Goal: Book appointment/travel/reservation

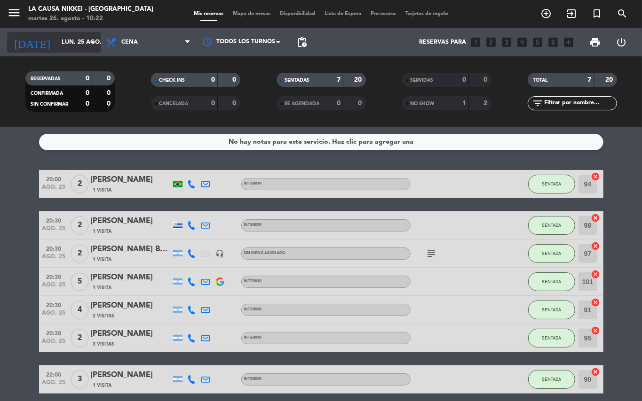
click at [92, 40] on icon "arrow_drop_down" at bounding box center [92, 42] width 11 height 11
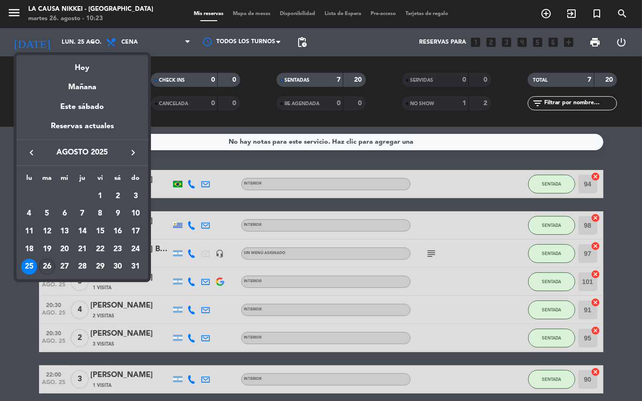
click at [47, 267] on div "26" at bounding box center [47, 267] width 16 height 16
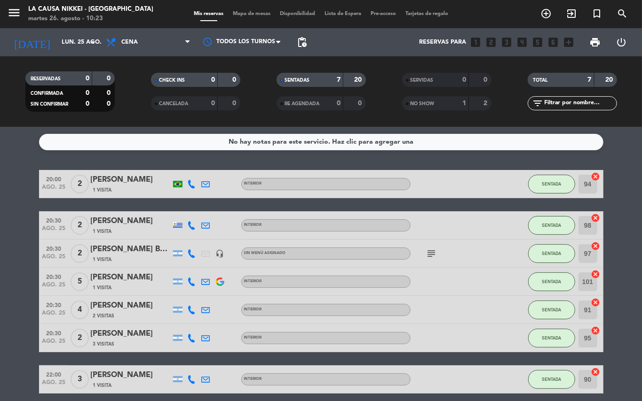
type input "[DATE]"
click at [134, 36] on span "Cena" at bounding box center [148, 42] width 94 height 21
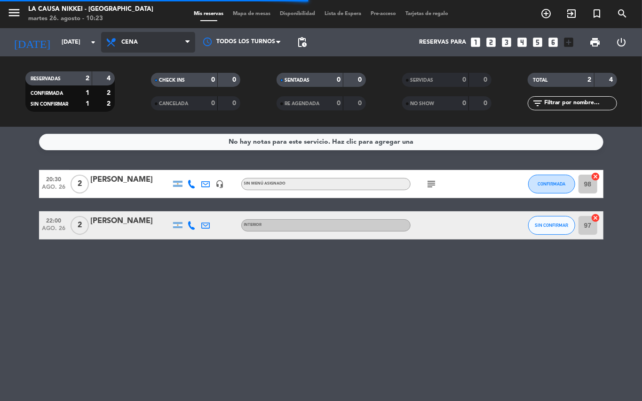
click at [149, 40] on span "Cena" at bounding box center [148, 42] width 94 height 21
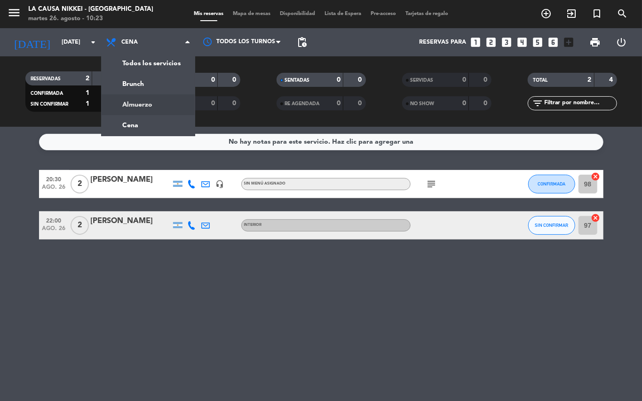
click at [146, 107] on div "menu La Causa Nikkei - [GEOGRAPHIC_DATA] [DATE] 26. agosto - 10:23 Mis reservas…" at bounding box center [321, 63] width 642 height 127
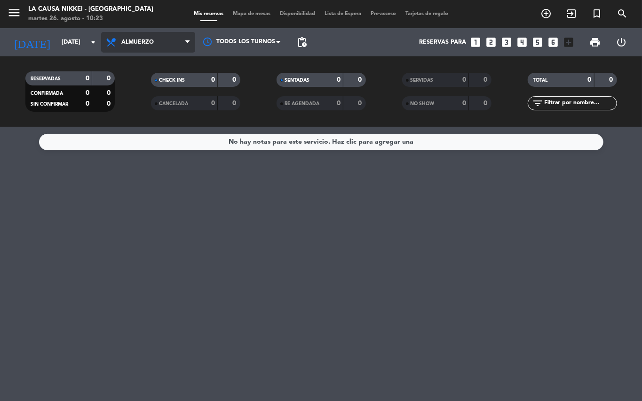
click at [173, 47] on span "Almuerzo" at bounding box center [148, 42] width 94 height 21
click at [127, 125] on div "menu La Causa Nikkei - [GEOGRAPHIC_DATA] [DATE] 26. agosto - 10:23 Mis reservas…" at bounding box center [321, 63] width 642 height 127
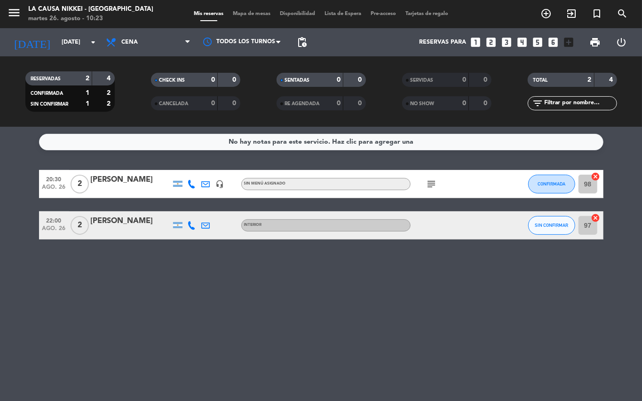
click at [429, 186] on icon "subject" at bounding box center [431, 184] width 11 height 11
drag, startPoint x: 429, startPoint y: 186, endPoint x: 417, endPoint y: 184, distance: 12.8
click at [423, 187] on div "subject BIG BOX - Cocktail Night" at bounding box center [452, 184] width 85 height 28
click at [166, 39] on span "Cena" at bounding box center [148, 42] width 94 height 21
drag, startPoint x: 142, startPoint y: 121, endPoint x: 152, endPoint y: 83, distance: 39.1
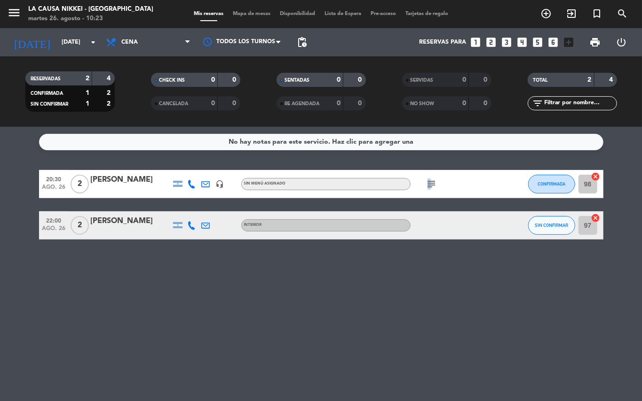
click at [147, 119] on div "menu La Causa Nikkei - [GEOGRAPHIC_DATA] [DATE] 26. agosto - 10:23 Mis reservas…" at bounding box center [321, 63] width 642 height 127
click at [149, 49] on span "Cena" at bounding box center [148, 42] width 94 height 21
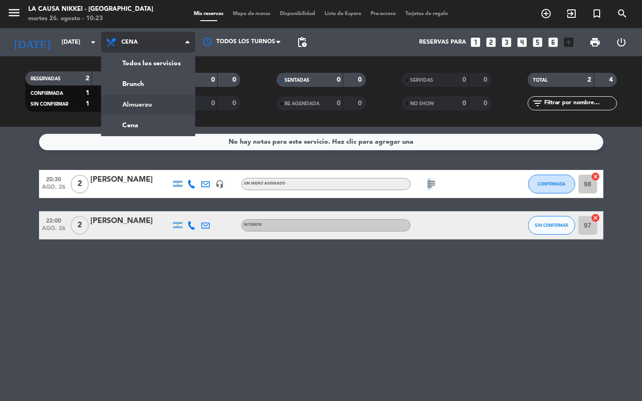
click at [149, 103] on div "menu La Causa Nikkei - [GEOGRAPHIC_DATA] [DATE] 26. agosto - 10:23 Mis reservas…" at bounding box center [321, 63] width 642 height 127
